Goal: Task Accomplishment & Management: Manage account settings

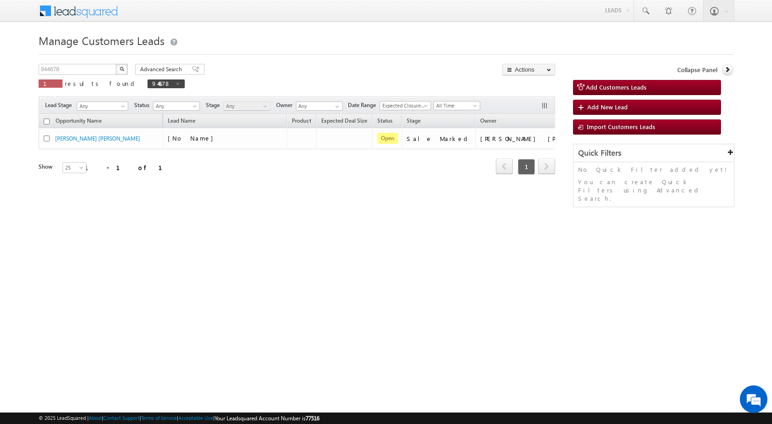
click at [75, 80] on span "results found" at bounding box center [101, 84] width 73 height 8
click at [71, 75] on div "944678 X 1 results found 944678" at bounding box center [112, 77] width 146 height 26
click at [71, 71] on input "944678" at bounding box center [78, 69] width 79 height 11
paste input "764083"
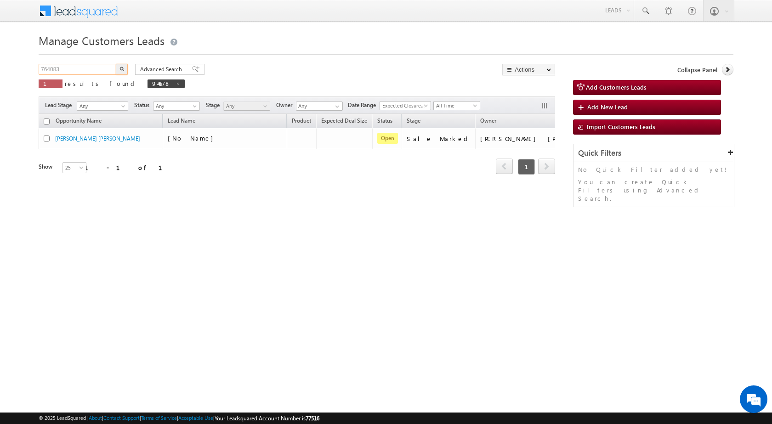
type input "764083"
click at [116, 64] on button "button" at bounding box center [122, 69] width 12 height 11
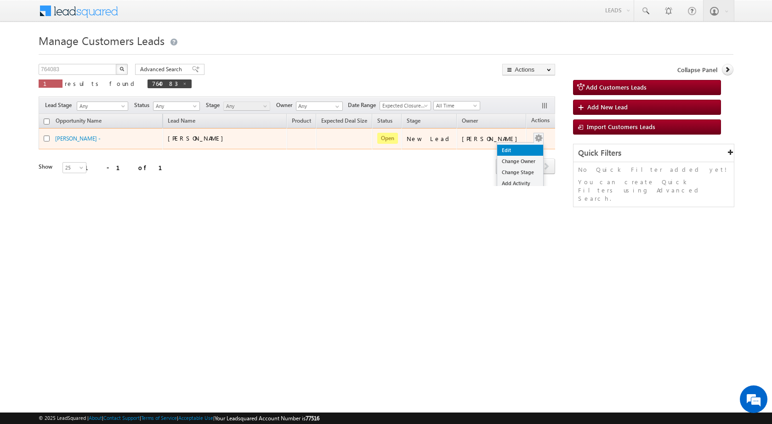
click at [502, 149] on link "Edit" at bounding box center [521, 150] width 46 height 11
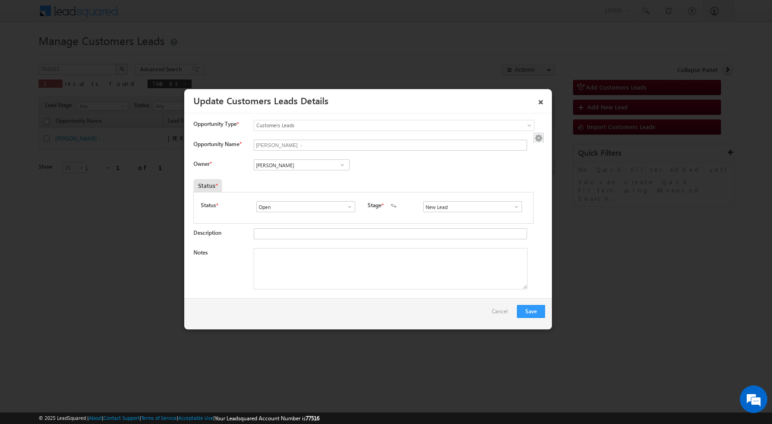
click at [512, 207] on span at bounding box center [516, 206] width 9 height 7
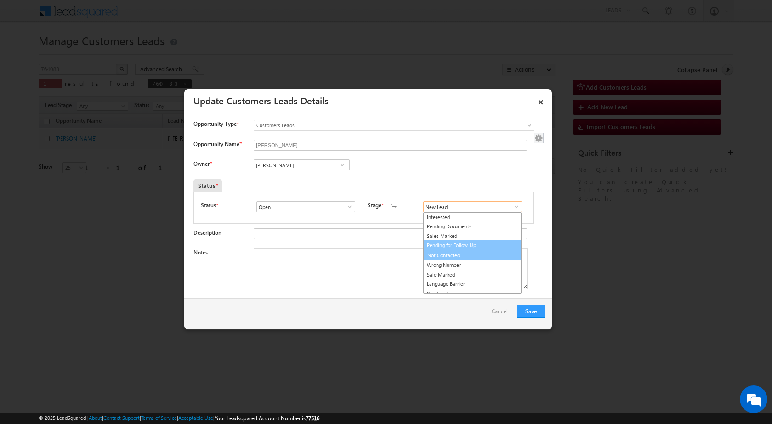
scroll to position [14, 0]
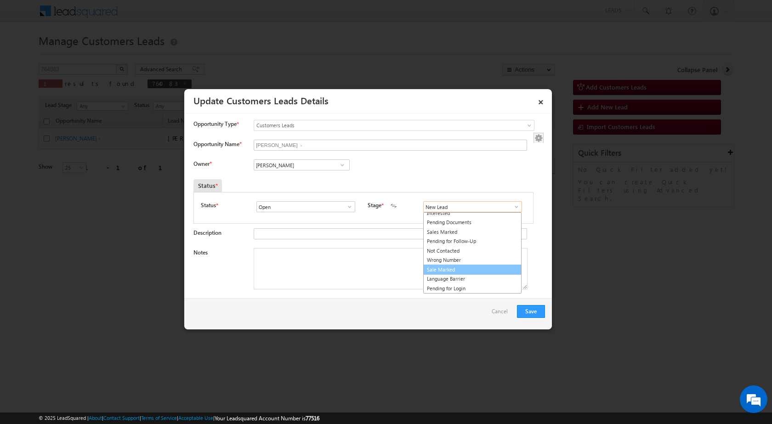
click at [449, 269] on link "Sale Marked" at bounding box center [472, 270] width 98 height 11
type input "Sale Marked"
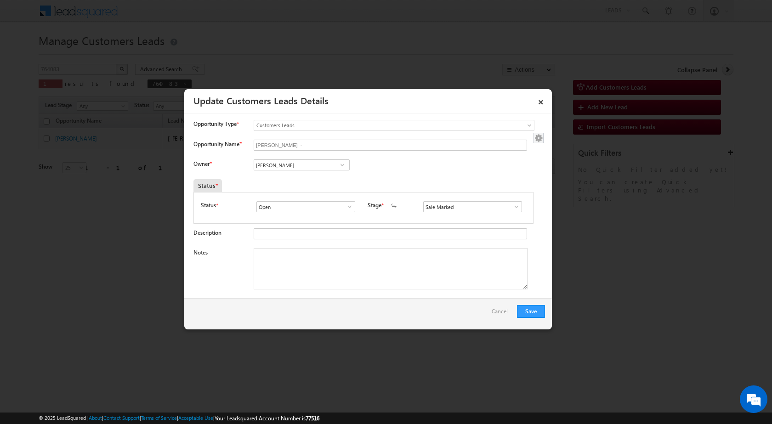
click at [362, 162] on div "Owner * Vikas Halwai Vikas Halwai Vikas Halwai" at bounding box center [370, 167] width 352 height 15
click at [279, 279] on textarea "Notes" at bounding box center [391, 268] width 274 height 41
paste textarea "764083 - VB_Interested - [PERSON_NAME] - 7737875035 - P+C - PALI 306401 - PLOT …"
type textarea "764083 - VB_Interested - [PERSON_NAME] - 7737875035 - P+C - PALI 306401 - PLOT …"
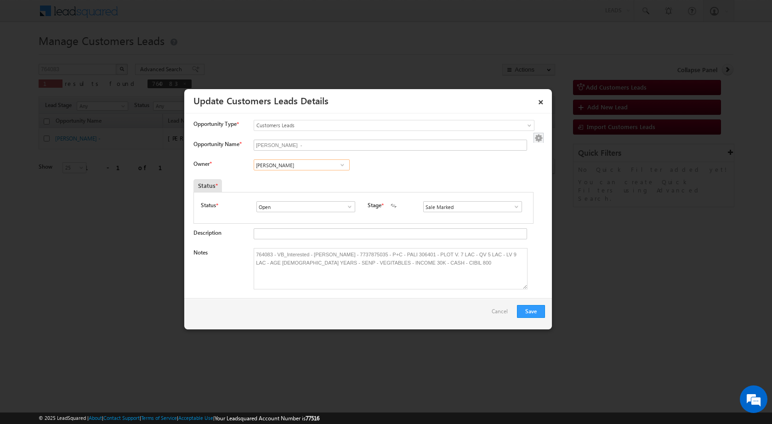
click at [326, 165] on input "[PERSON_NAME]" at bounding box center [302, 165] width 96 height 11
paste input "[PERSON_NAME]"
click at [303, 184] on span "[EMAIL_ADDRESS][DOMAIN_NAME]" at bounding box center [298, 183] width 83 height 7
type input "[PERSON_NAME]"
click at [401, 175] on div "Owner * [PERSON_NAME] [PERSON_NAME] [PERSON_NAME] [PERSON_NAME] [PERSON_NAME] 0…" at bounding box center [370, 167] width 352 height 15
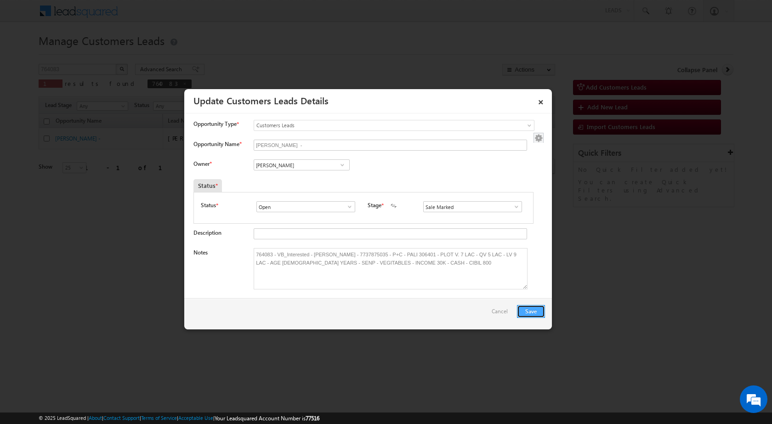
click at [535, 312] on button "Save" at bounding box center [531, 311] width 28 height 13
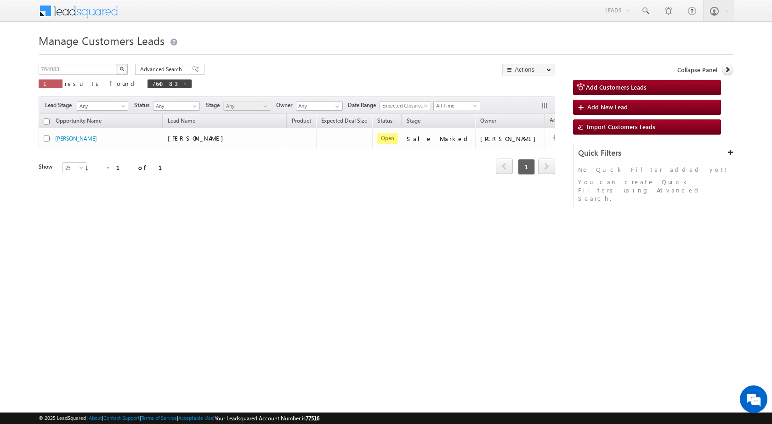
click at [409, 230] on div "Manage Customers Leads Customers Leads updated successfully. 764083 X 1 results…" at bounding box center [386, 146] width 695 height 230
